Goal: Task Accomplishment & Management: Manage account settings

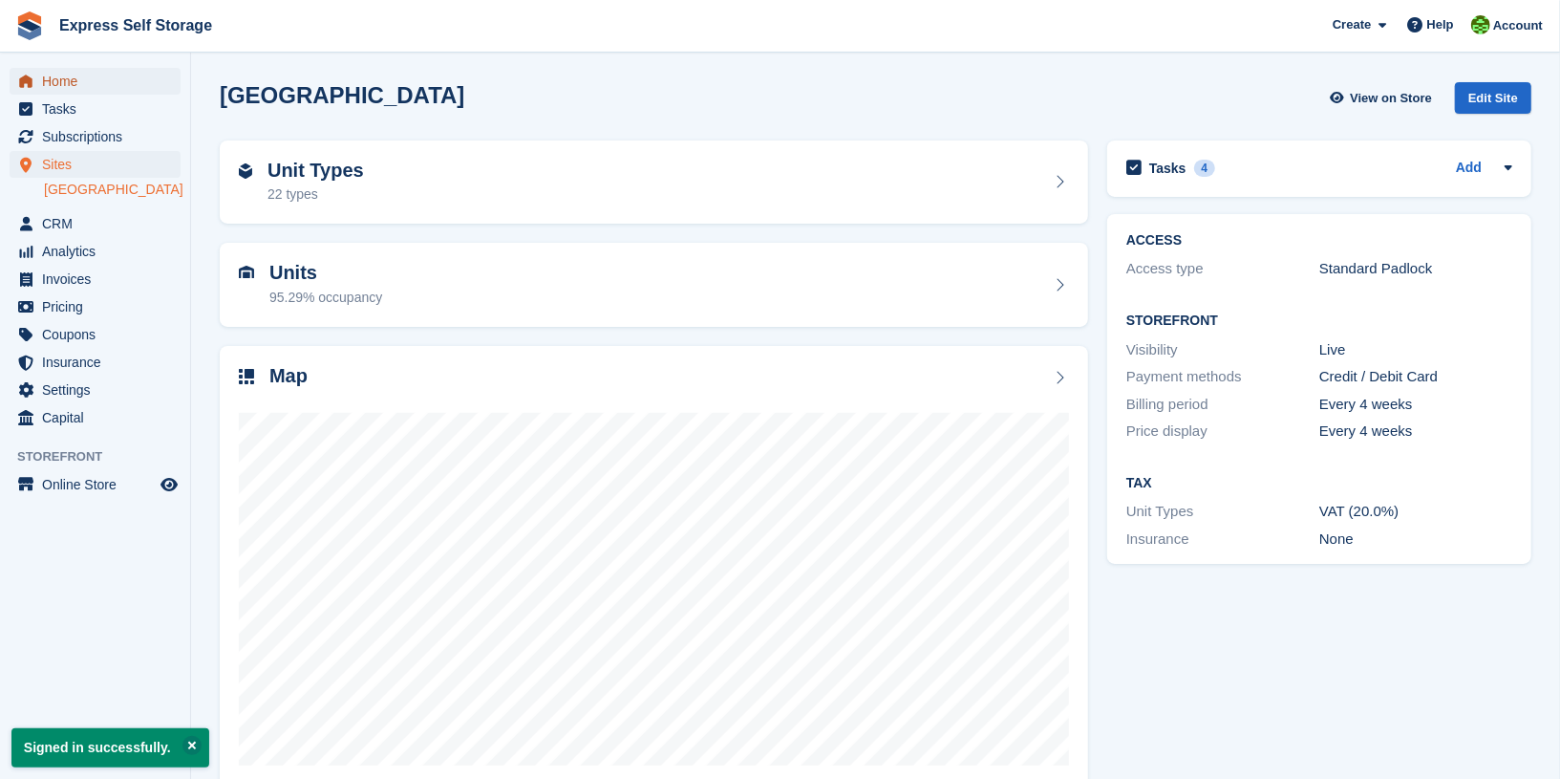
click at [107, 75] on span "Home" at bounding box center [99, 81] width 115 height 27
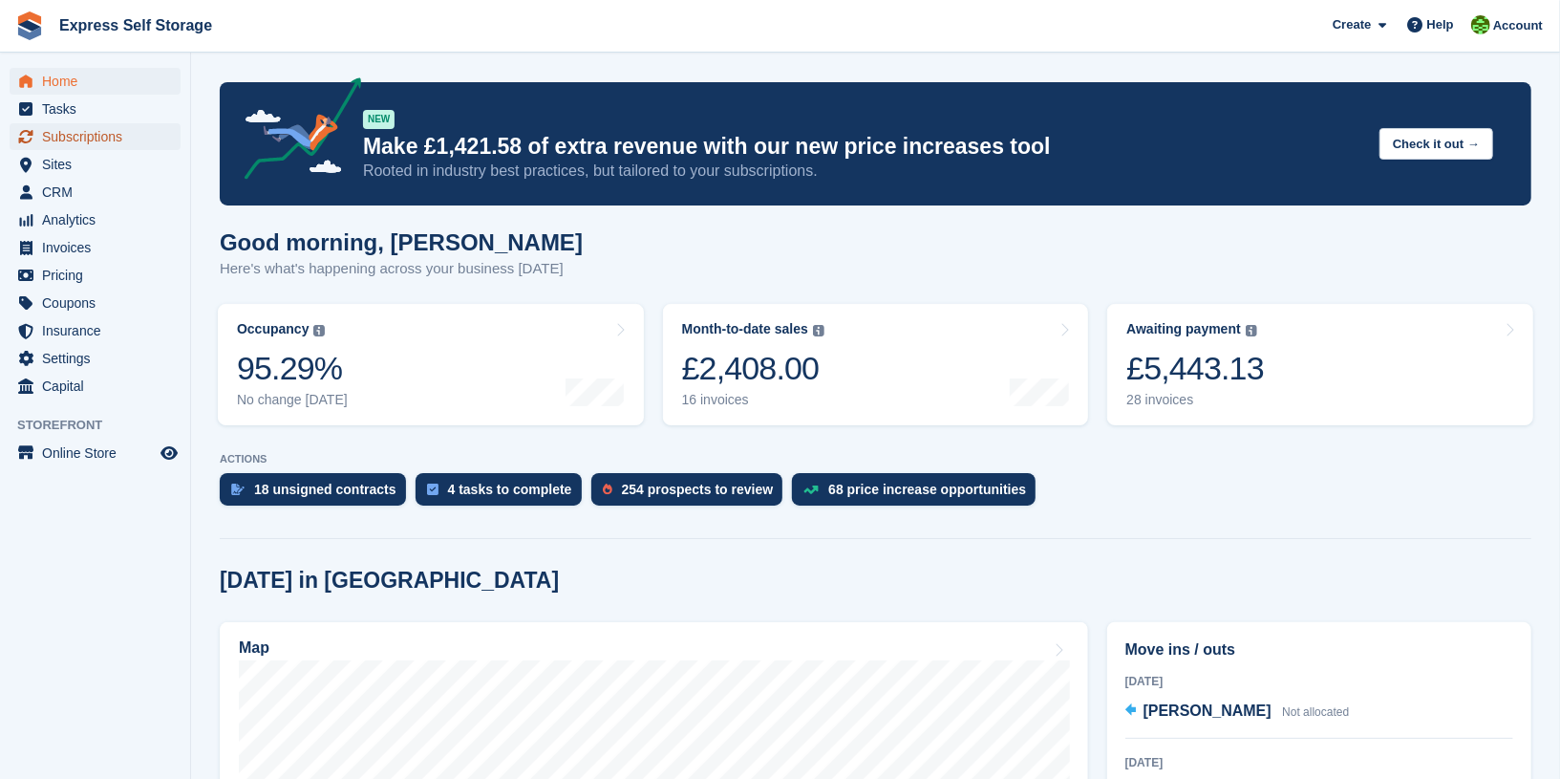
click at [141, 134] on span "Subscriptions" at bounding box center [99, 136] width 115 height 27
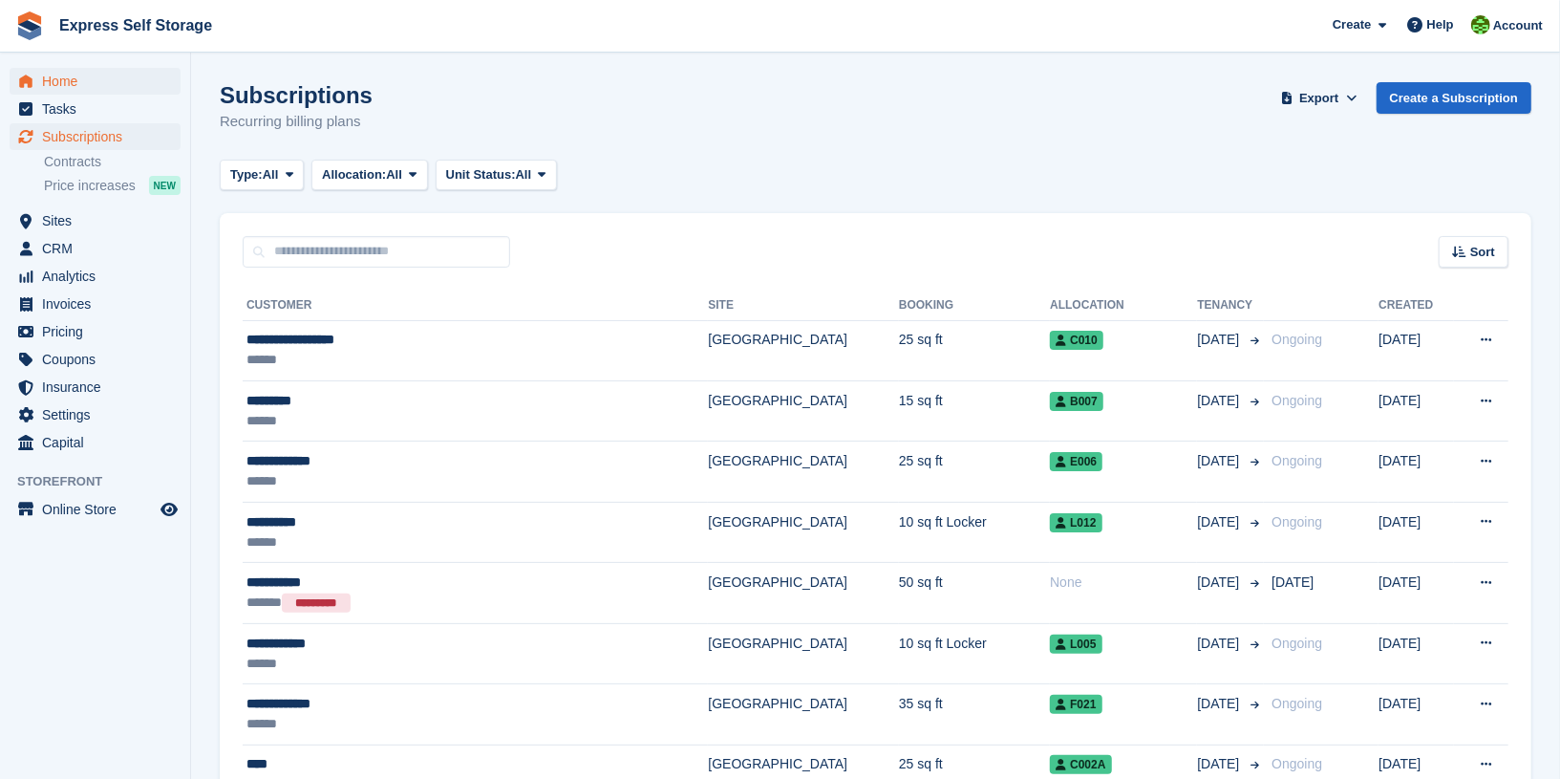
click at [117, 87] on span "Home" at bounding box center [99, 81] width 115 height 27
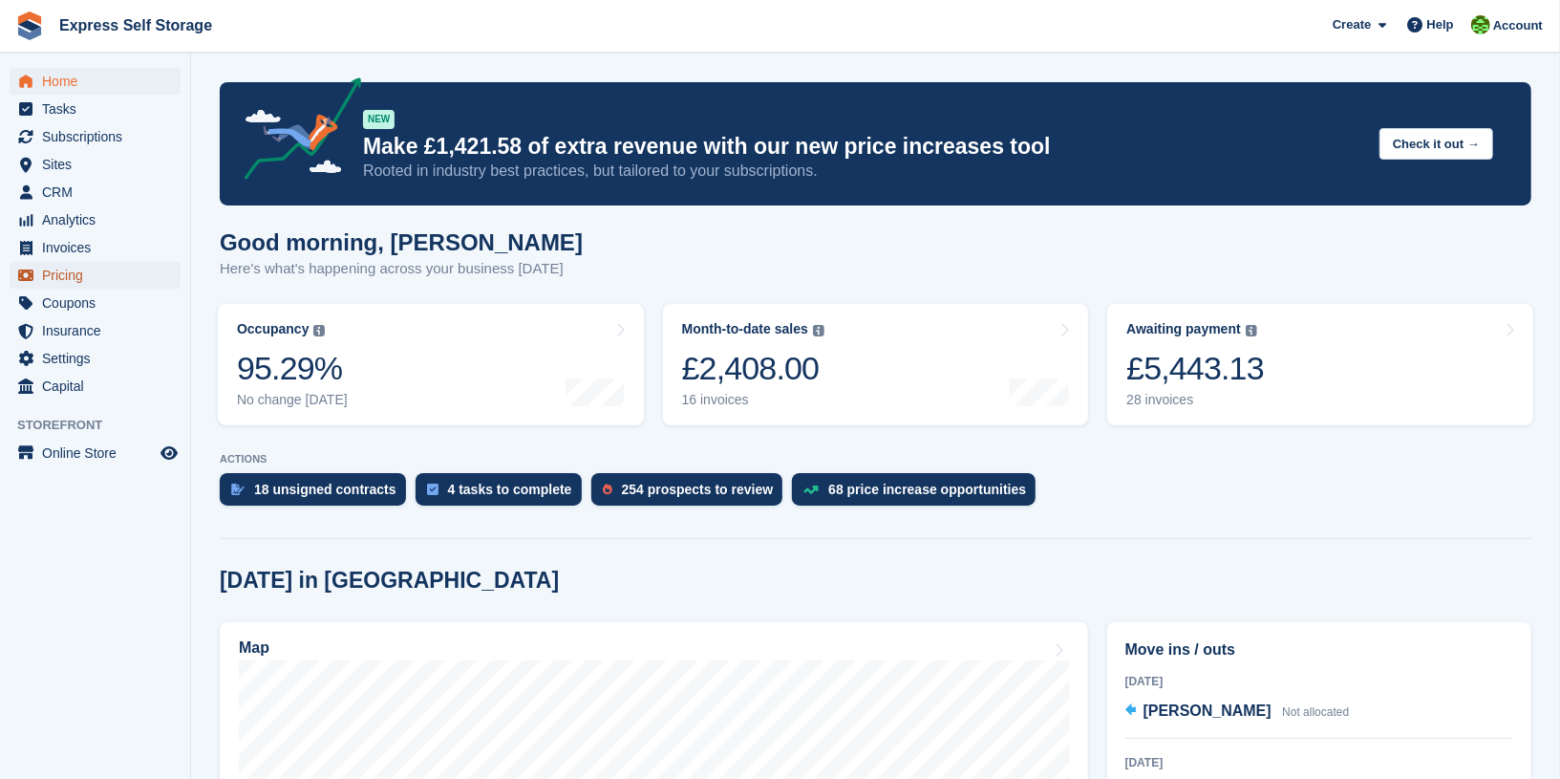
click at [86, 269] on span "Pricing" at bounding box center [99, 275] width 115 height 27
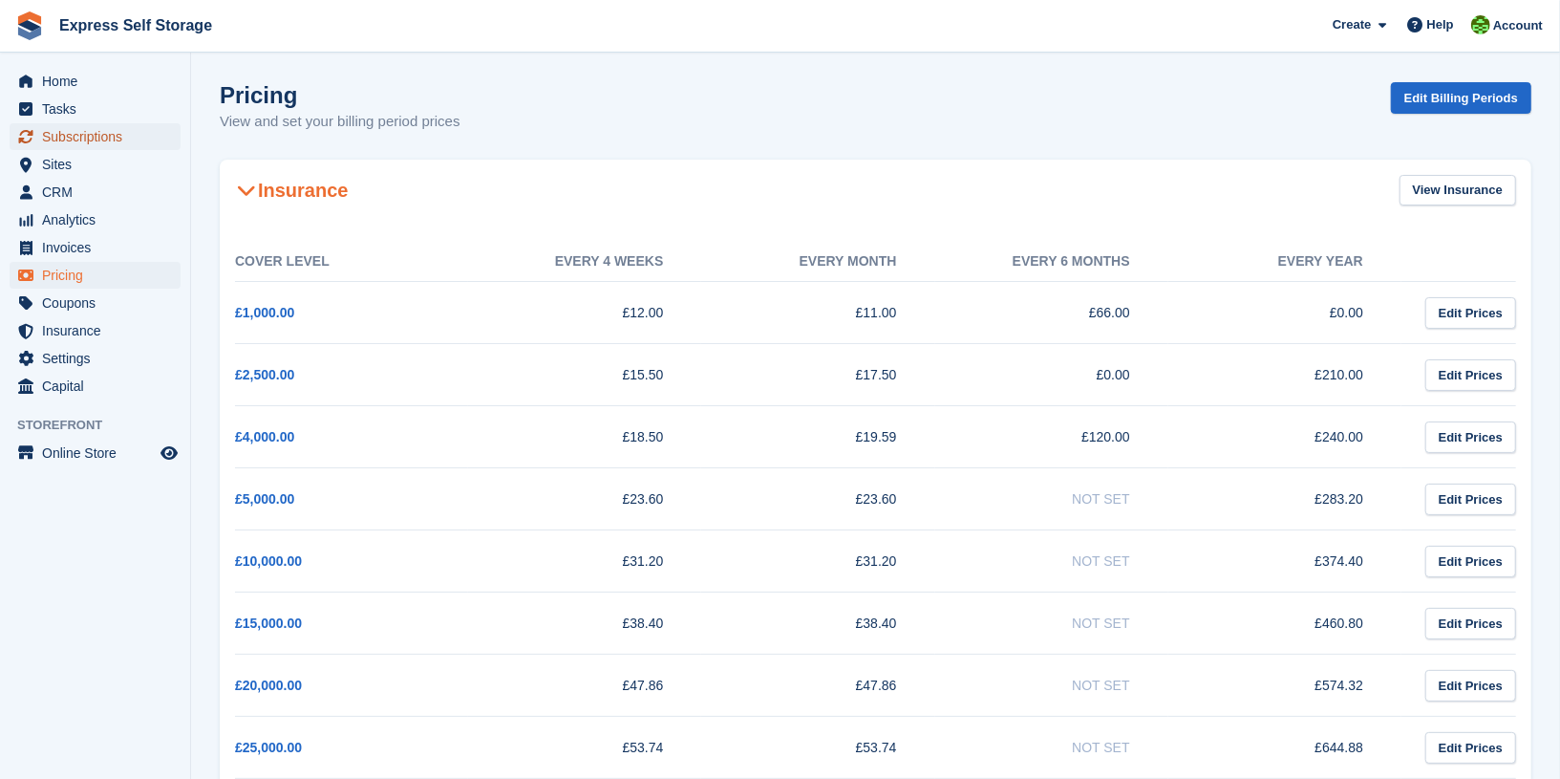
click at [86, 147] on span "Subscriptions" at bounding box center [99, 136] width 115 height 27
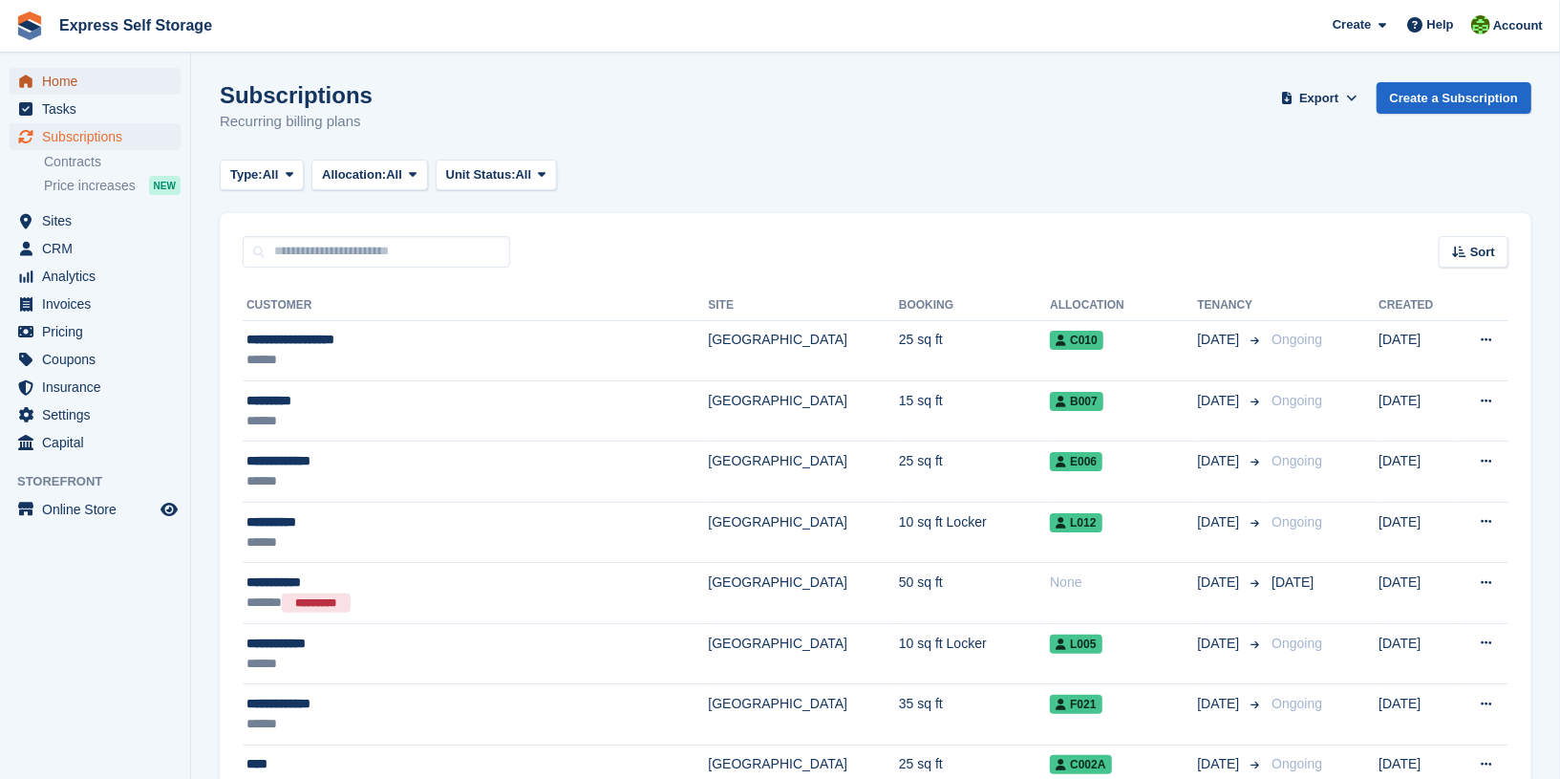
click at [121, 77] on span "Home" at bounding box center [99, 81] width 115 height 27
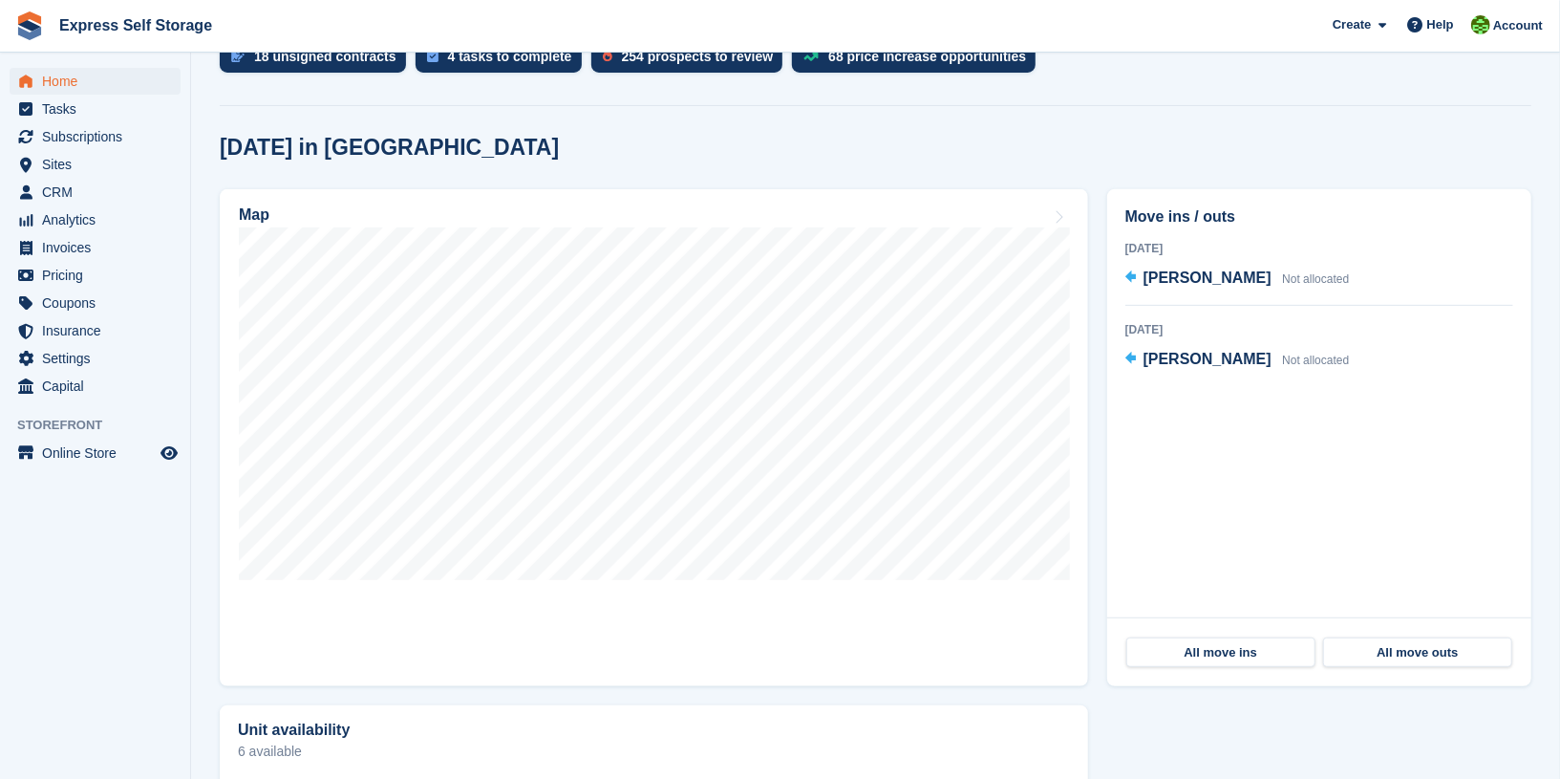
scroll to position [434, 0]
click at [42, 126] on span "Subscriptions" at bounding box center [99, 136] width 115 height 27
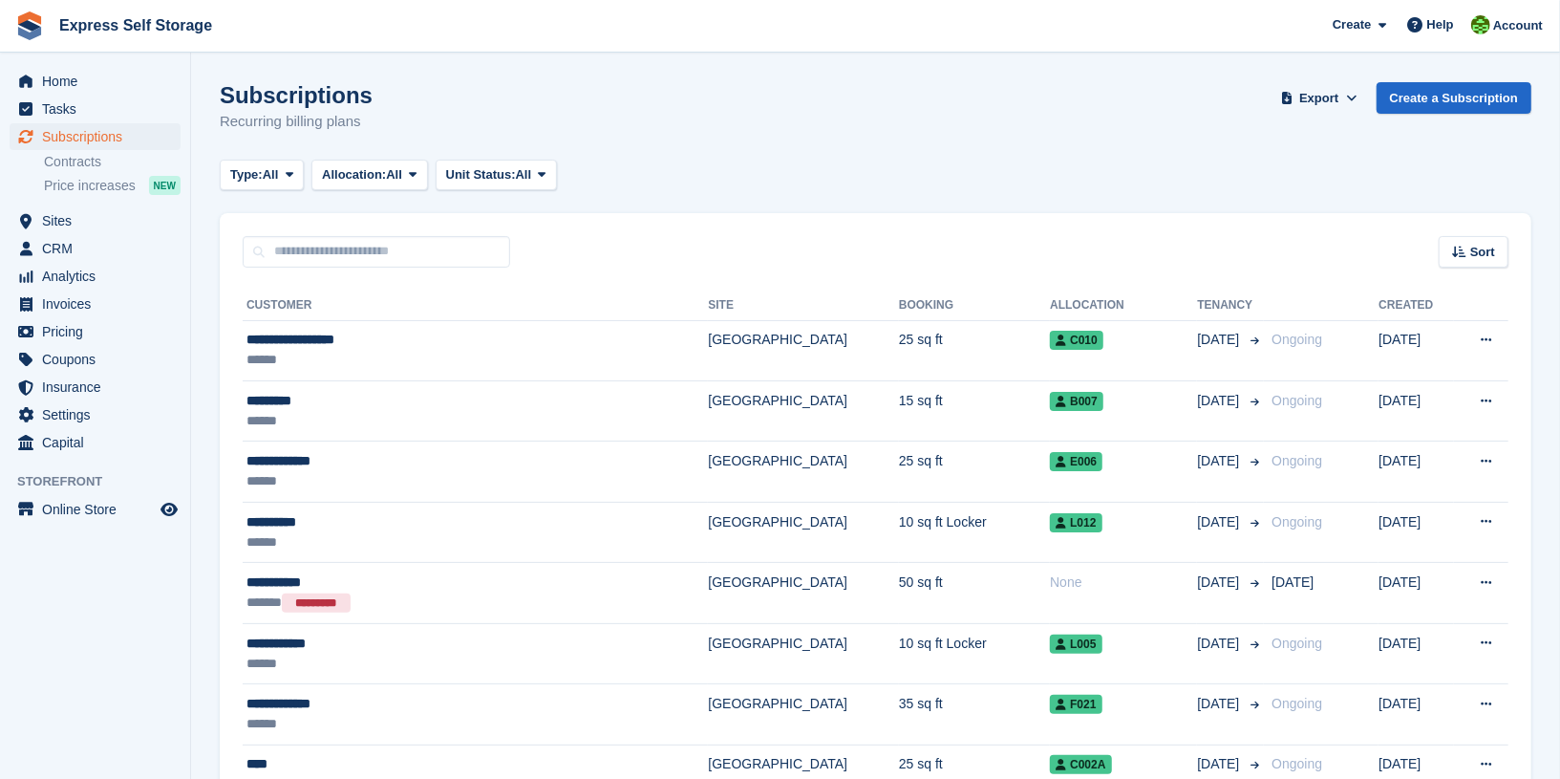
click at [359, 236] on div at bounding box center [376, 252] width 267 height 32
click at [362, 252] on input "text" at bounding box center [376, 252] width 267 height 32
type input "*"
